Goal: Transaction & Acquisition: Purchase product/service

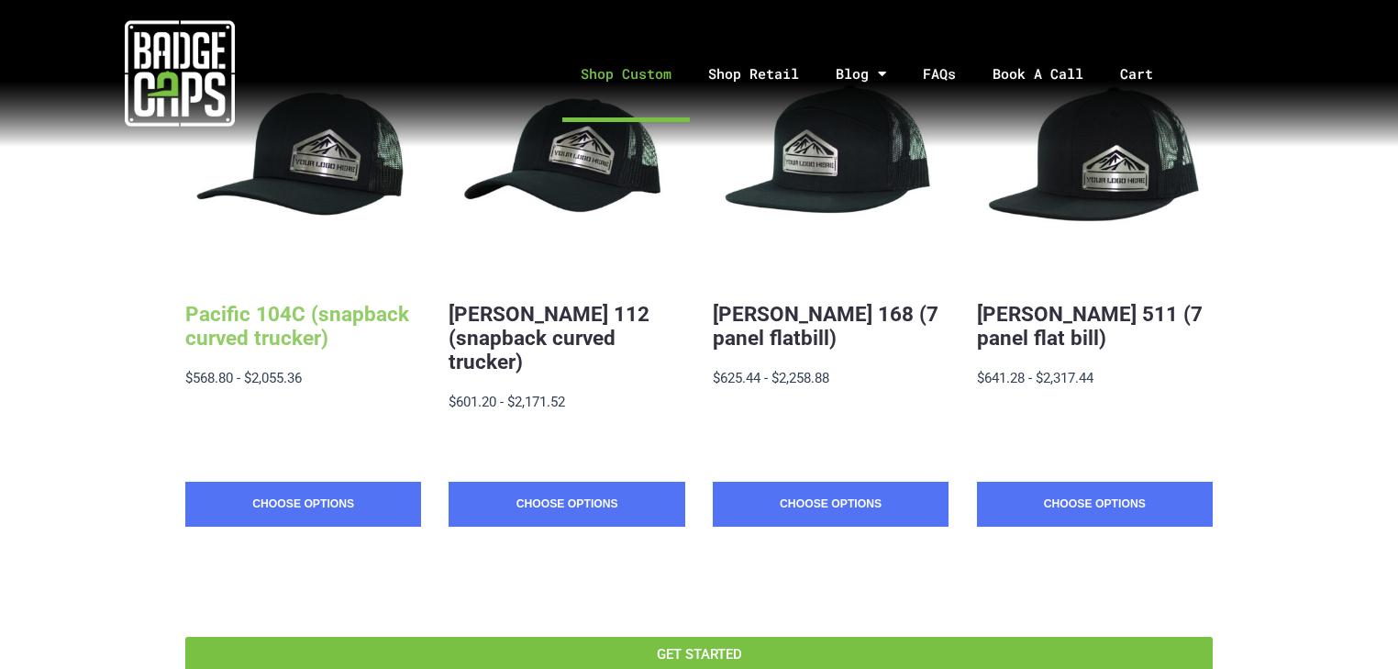
scroll to position [440, 0]
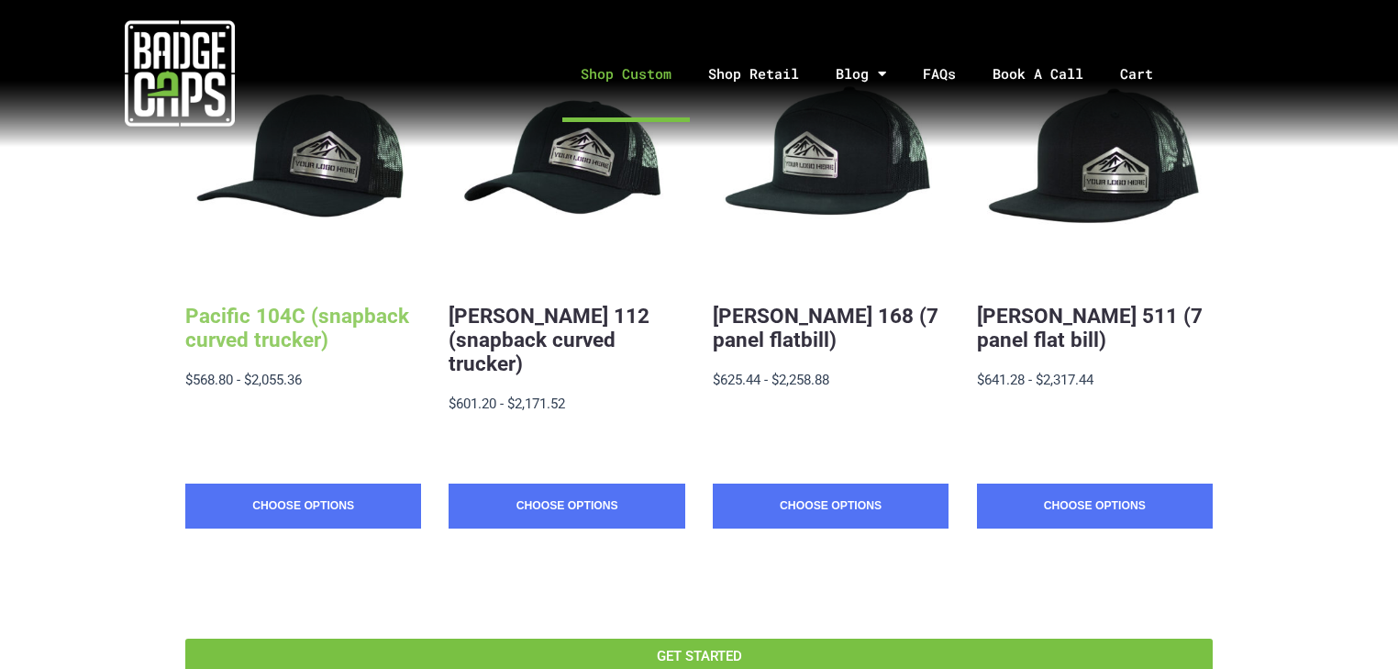
click at [327, 332] on link "Pacific 104C (snapback curved trucker)" at bounding box center [297, 328] width 224 height 48
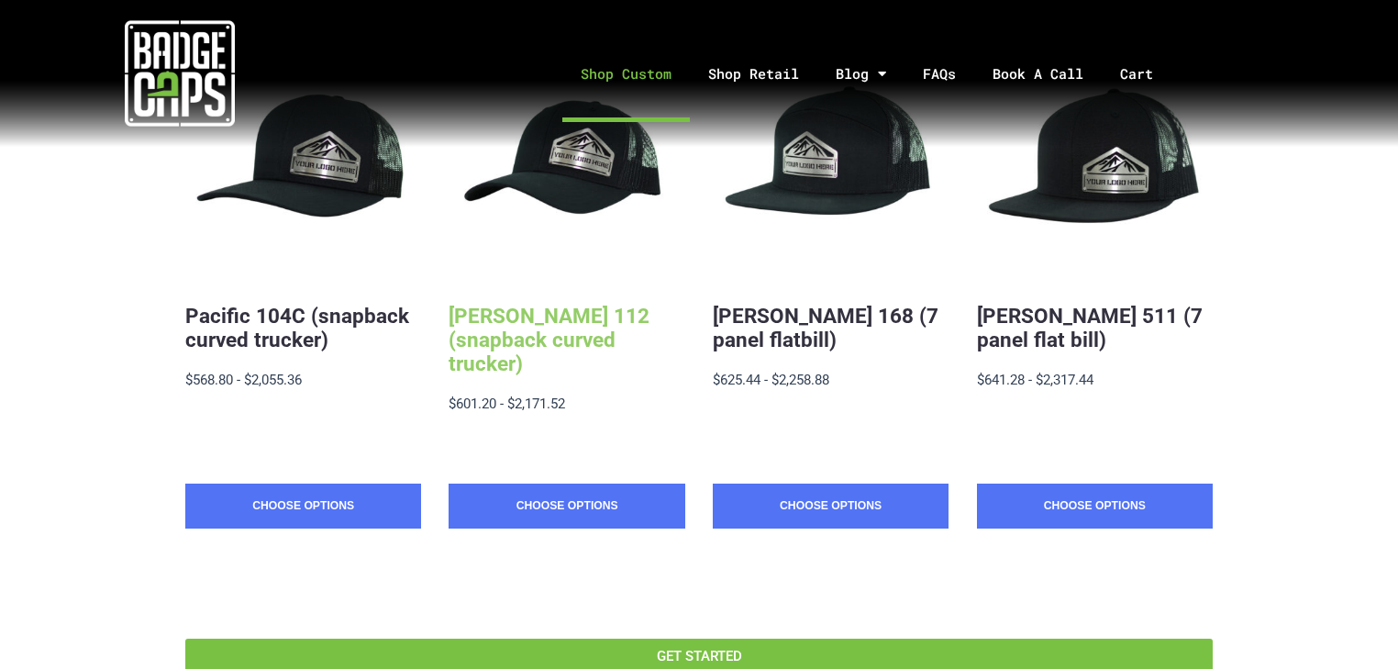
click at [586, 339] on link "[PERSON_NAME] 112 (snapback curved trucker)" at bounding box center [549, 340] width 201 height 72
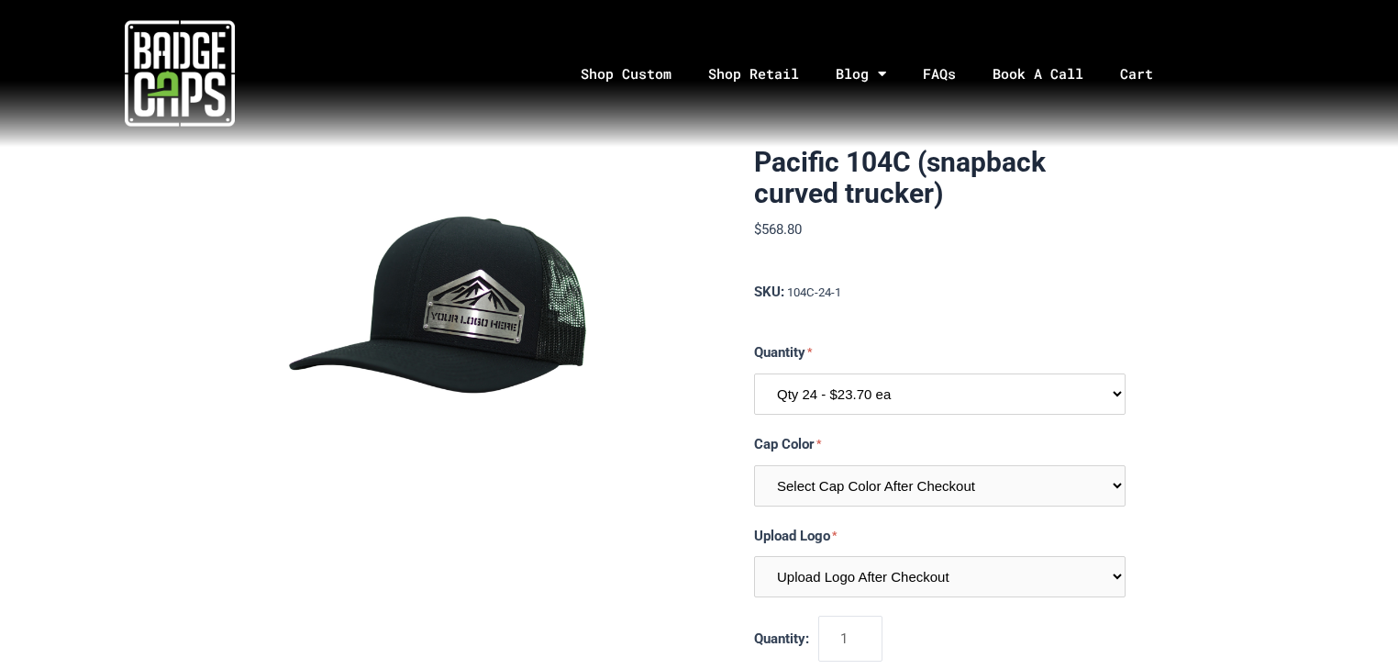
click at [1039, 399] on select "Qty 24 - $23.70 ea Qty 48 - $22.94ea Qty 96 - $21.41ea" at bounding box center [940, 393] width 372 height 41
click at [1059, 319] on div "Pacific 104C (snapback curved trucker) $568.80 MSRP: $568.80 0 reviews SKU: 104…" at bounding box center [940, 436] width 372 height 578
